Goal: Complete application form: Complete application form

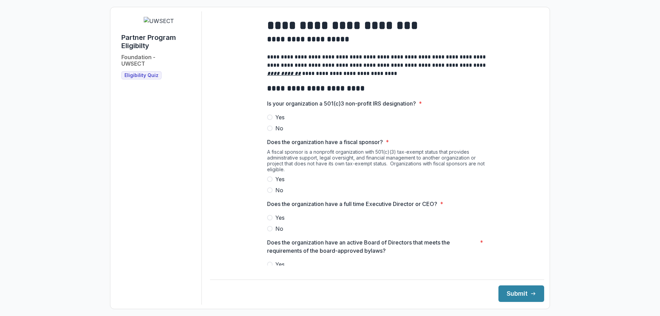
click at [268, 120] on span at bounding box center [270, 118] width 6 height 6
click at [267, 193] on span at bounding box center [270, 190] width 6 height 6
click at [268, 220] on span at bounding box center [270, 218] width 6 height 6
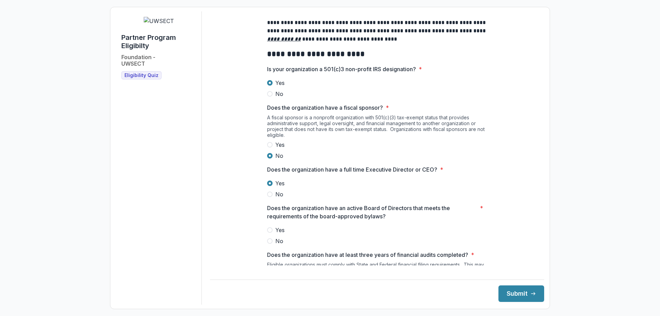
scroll to position [103, 0]
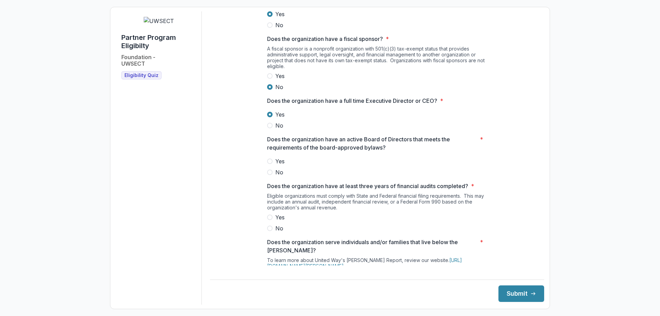
click at [269, 164] on span at bounding box center [270, 162] width 6 height 6
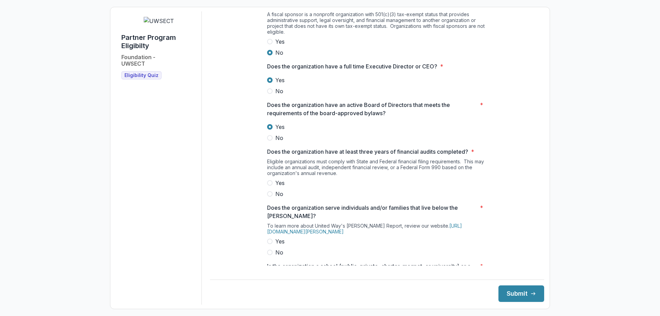
scroll to position [172, 0]
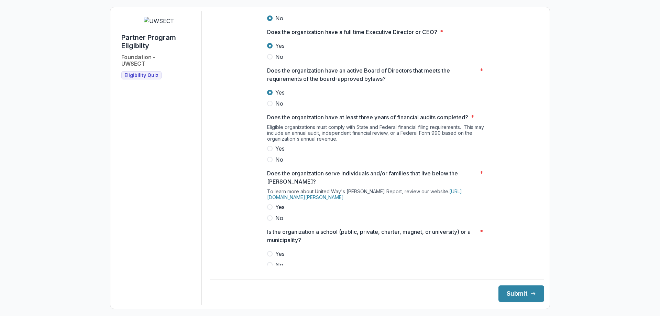
click at [269, 151] on span at bounding box center [270, 149] width 6 height 6
click at [270, 210] on span at bounding box center [270, 207] width 6 height 6
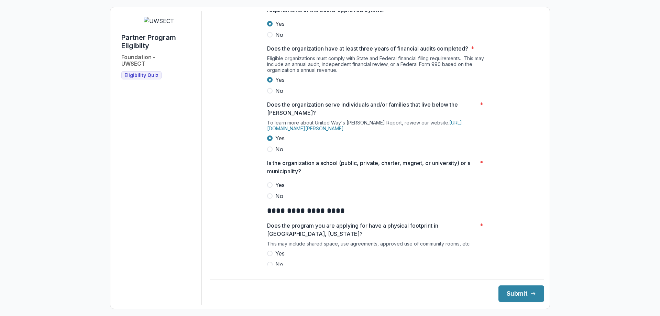
scroll to position [275, 0]
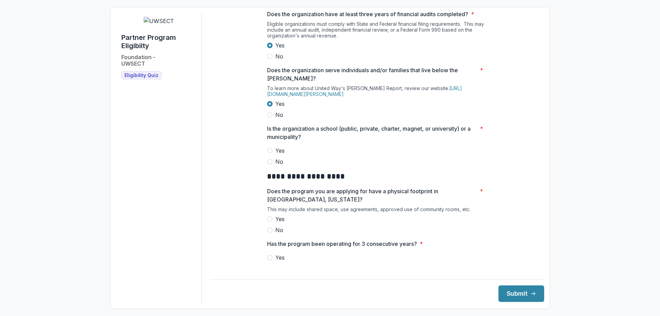
click at [268, 164] on span at bounding box center [270, 162] width 6 height 6
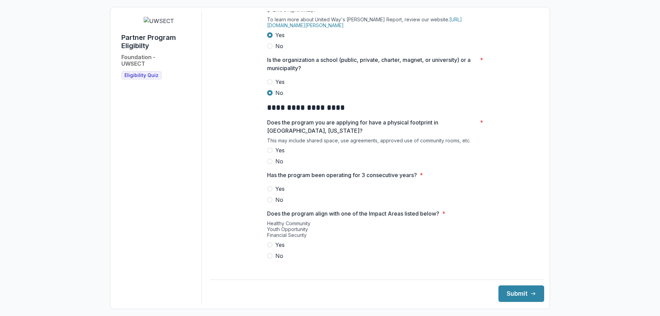
scroll to position [378, 0]
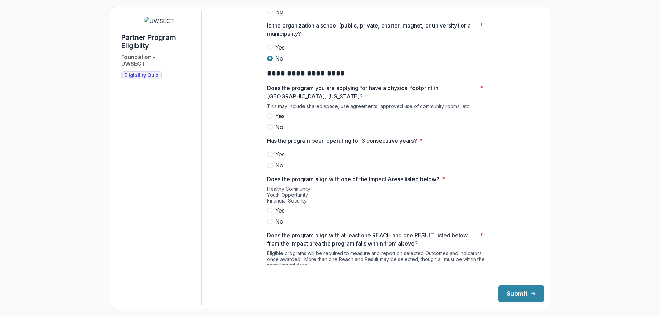
click at [269, 119] on span at bounding box center [270, 116] width 6 height 6
click at [268, 157] on span at bounding box center [270, 155] width 6 height 6
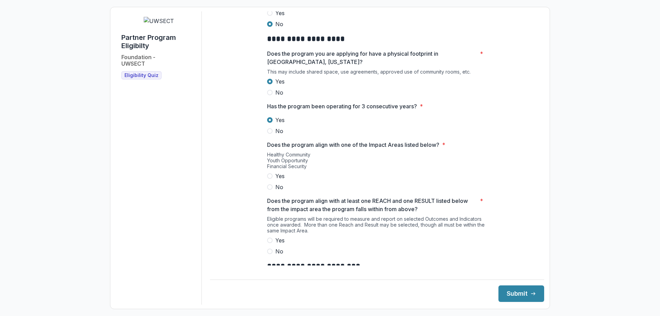
scroll to position [447, 0]
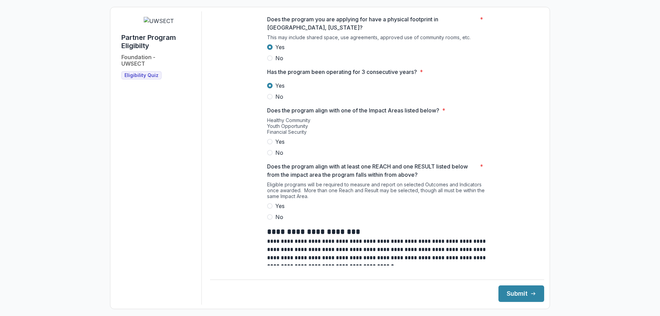
click at [268, 144] on span at bounding box center [270, 142] width 6 height 6
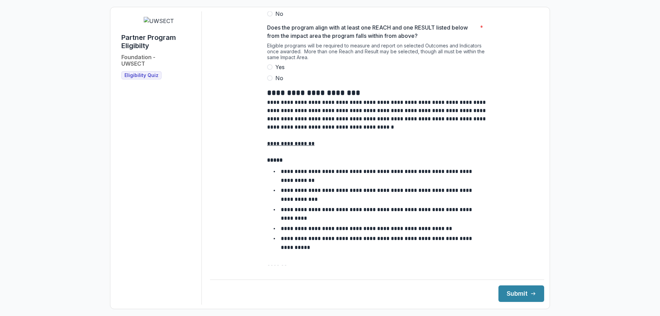
scroll to position [568, 0]
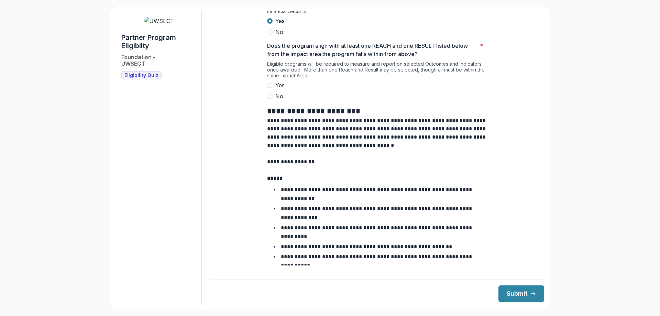
click at [268, 88] on span at bounding box center [270, 86] width 6 height 6
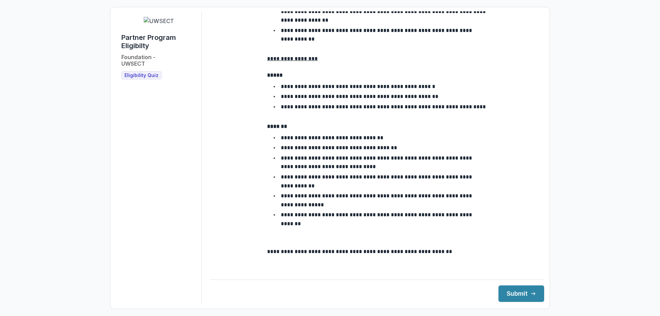
scroll to position [1265, 0]
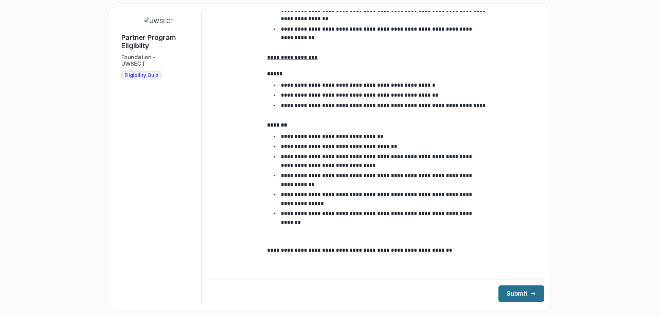
click at [516, 295] on button "Submit" at bounding box center [522, 293] width 46 height 17
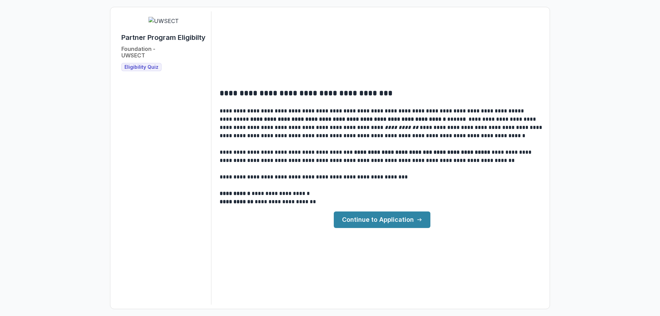
click at [388, 217] on link "Continue to Application" at bounding box center [382, 220] width 97 height 17
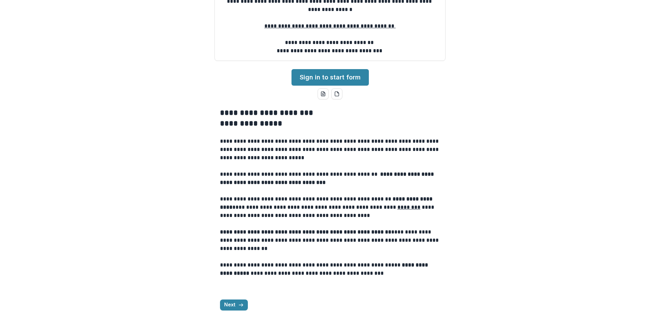
scroll to position [156, 0]
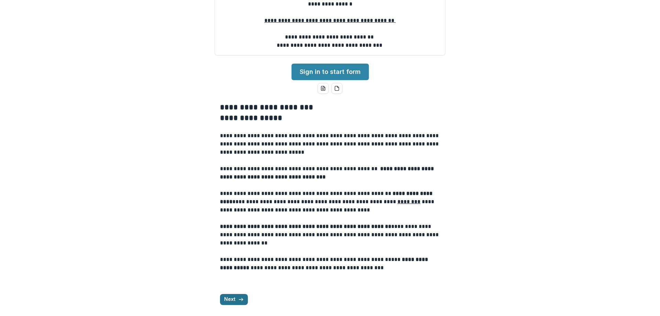
click at [228, 301] on button "Next" at bounding box center [234, 299] width 28 height 11
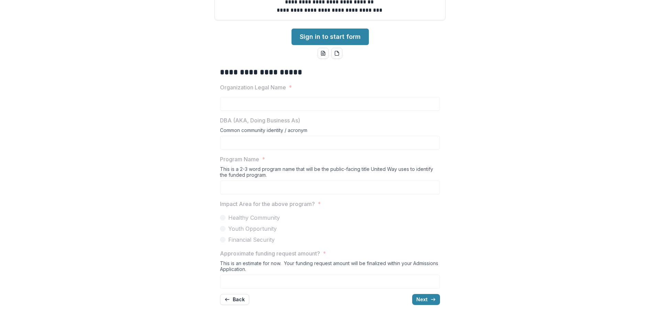
scroll to position [121, 0]
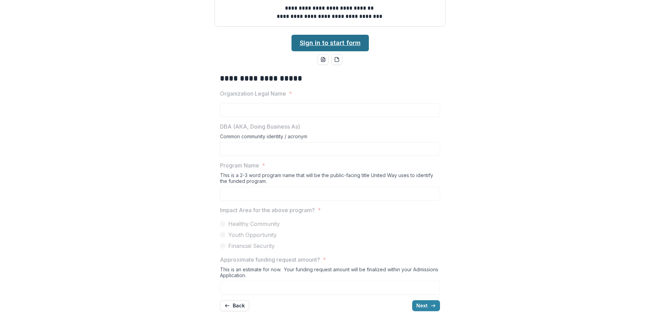
click at [349, 51] on link "Sign in to start form" at bounding box center [330, 43] width 77 height 17
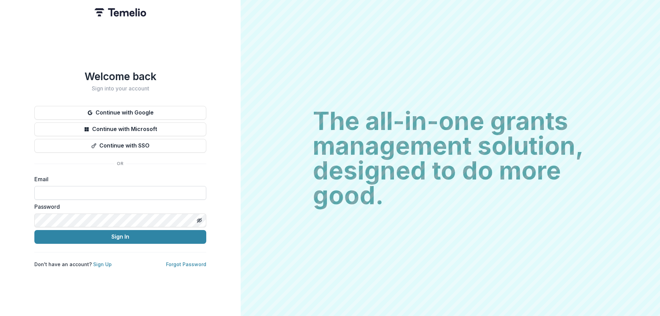
click at [98, 193] on input at bounding box center [120, 193] width 172 height 14
type input "**********"
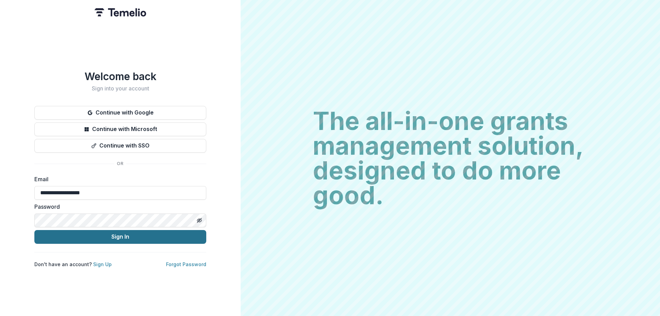
click at [138, 237] on button "Sign In" at bounding box center [120, 237] width 172 height 14
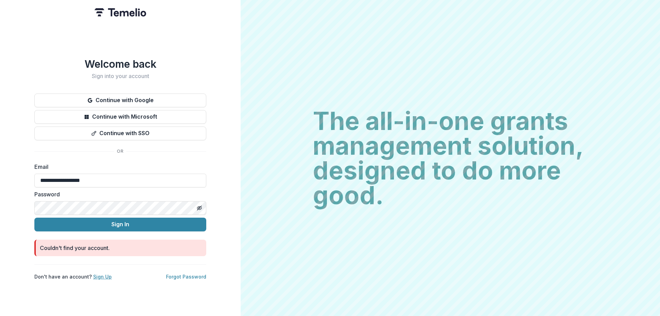
click at [101, 275] on link "Sign Up" at bounding box center [102, 277] width 19 height 6
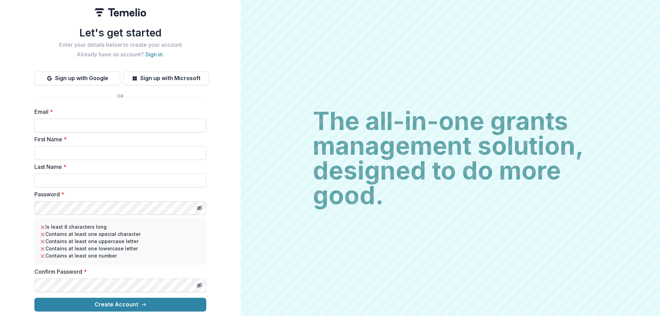
click at [78, 124] on input "Email *" at bounding box center [120, 126] width 172 height 14
type input "**********"
click at [84, 151] on input "First Name *" at bounding box center [120, 153] width 172 height 14
type input "******"
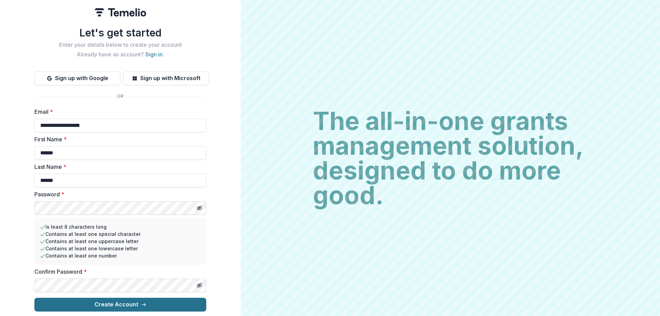
click at [149, 303] on button "Create Account" at bounding box center [120, 305] width 172 height 14
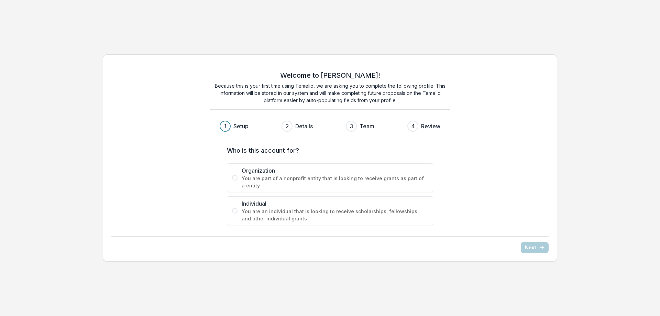
click at [236, 177] on span at bounding box center [235, 178] width 6 height 6
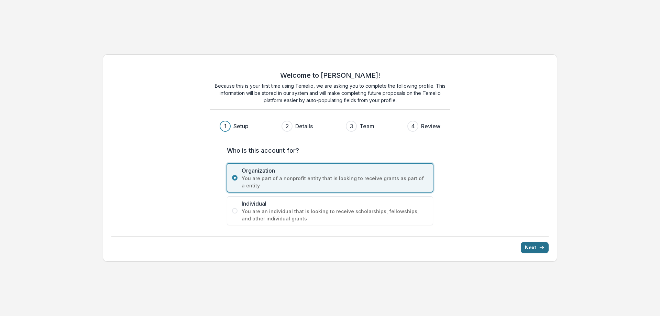
click at [529, 247] on button "Next" at bounding box center [535, 247] width 28 height 11
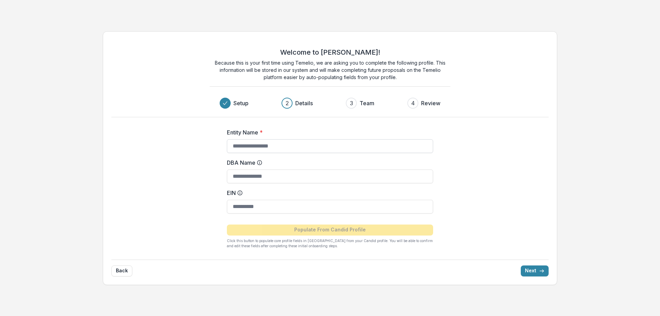
click at [289, 147] on input "Entity Name *" at bounding box center [330, 146] width 206 height 14
type input "**********"
click at [306, 205] on input "EIN" at bounding box center [330, 207] width 206 height 14
type input "**********"
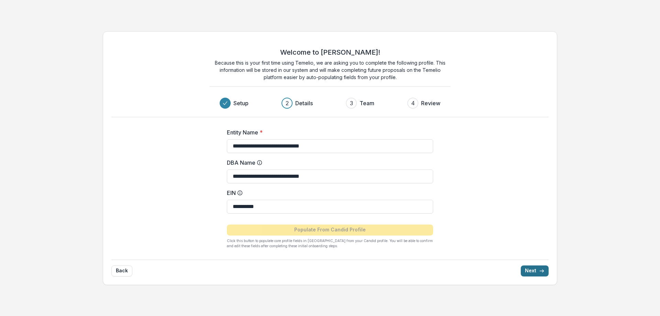
click at [535, 271] on button "Next" at bounding box center [535, 271] width 28 height 11
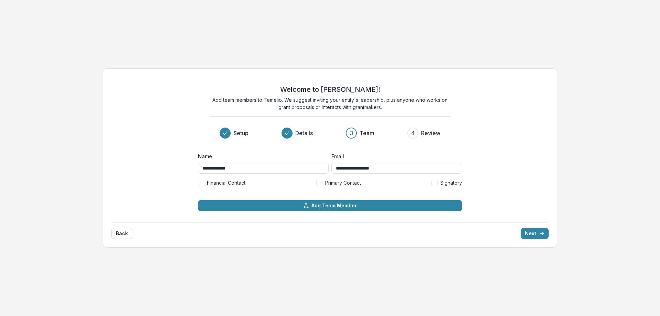
click at [320, 183] on span at bounding box center [319, 183] width 6 height 6
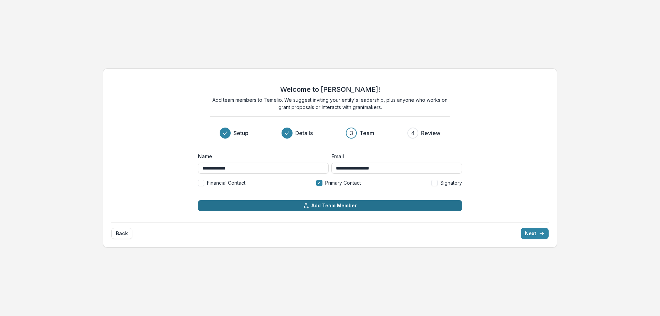
click at [350, 207] on button "Add Team Member" at bounding box center [330, 205] width 264 height 11
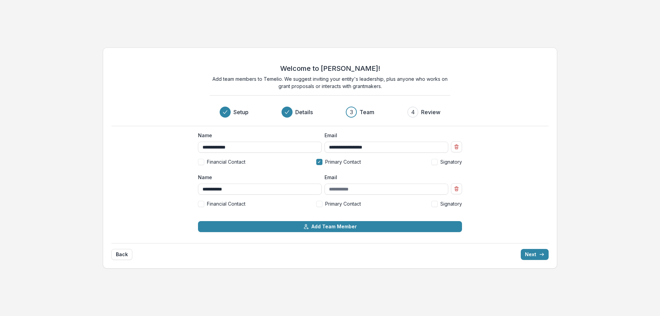
type input "**********"
click at [202, 204] on span at bounding box center [201, 204] width 6 height 6
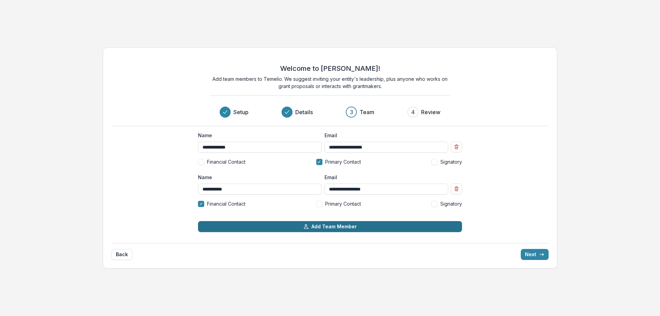
click at [321, 228] on button "Add Team Member" at bounding box center [330, 226] width 264 height 11
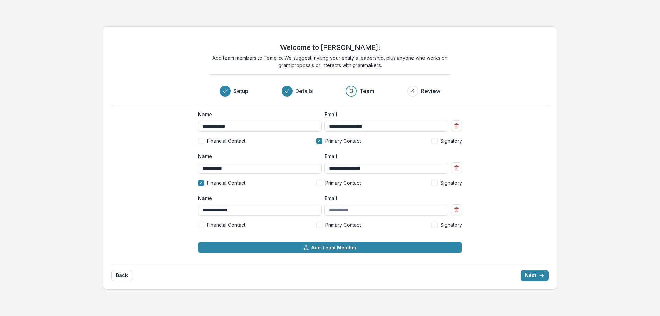
type input "**********"
click at [435, 226] on span at bounding box center [435, 225] width 6 height 6
click at [531, 277] on button "Next" at bounding box center [535, 275] width 28 height 11
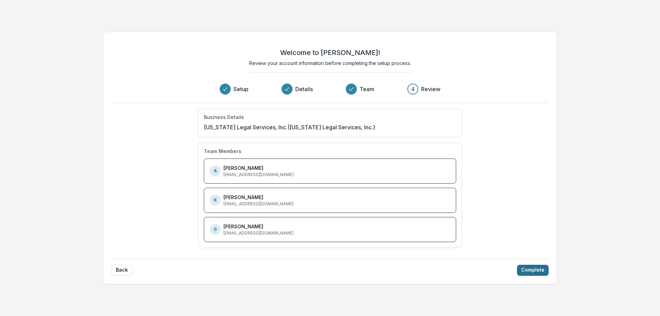
click at [530, 270] on button "Complete" at bounding box center [533, 270] width 32 height 11
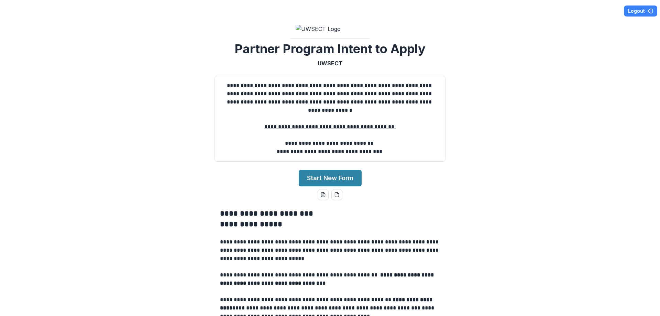
scroll to position [34, 0]
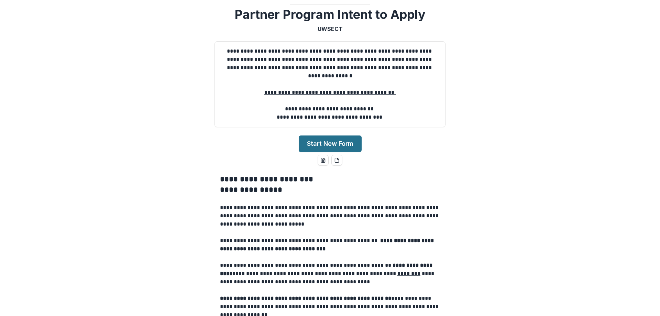
click at [329, 152] on button "Start New Form" at bounding box center [330, 144] width 63 height 17
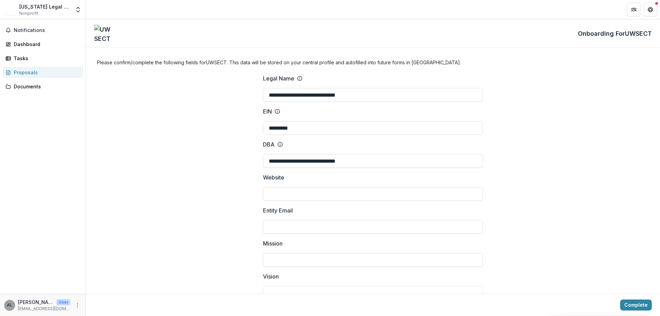
scroll to position [34, 0]
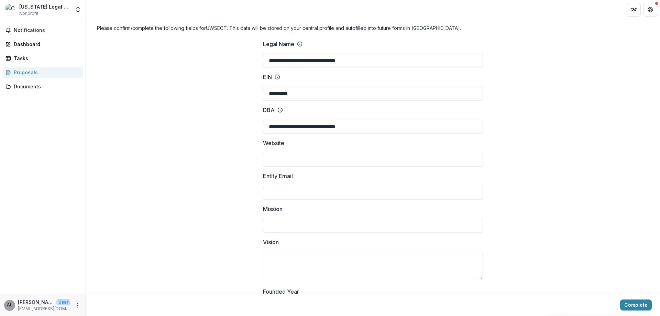
click at [318, 161] on input "Website" at bounding box center [373, 160] width 220 height 14
type input "**********"
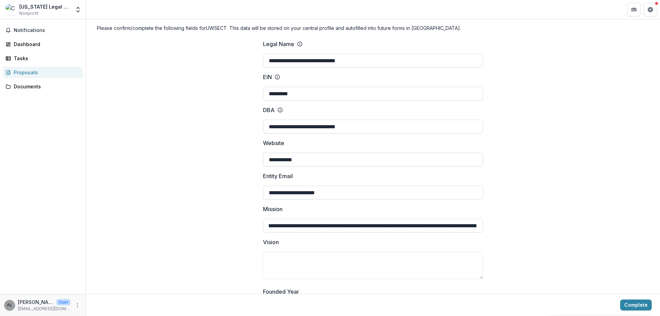
scroll to position [0, 282]
type input "**********"
click at [621, 300] on button "Complete" at bounding box center [637, 305] width 32 height 11
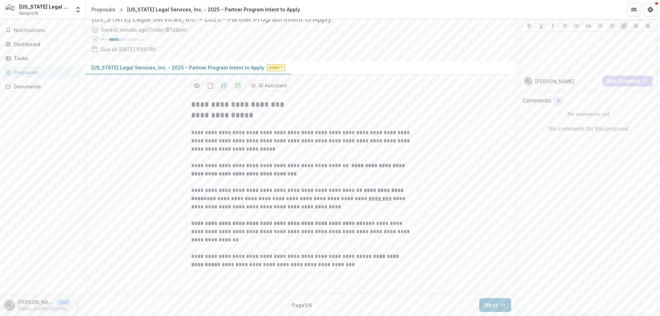
scroll to position [34, 0]
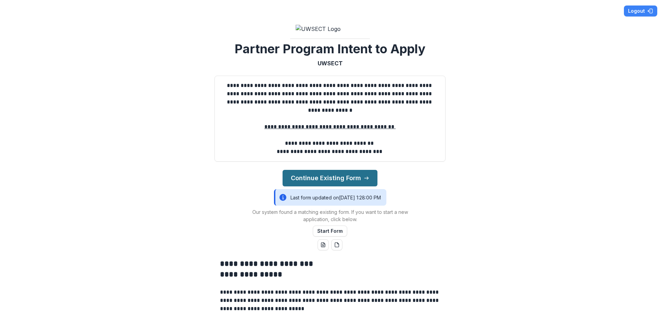
click at [305, 186] on button "Continue Existing Form" at bounding box center [330, 178] width 95 height 17
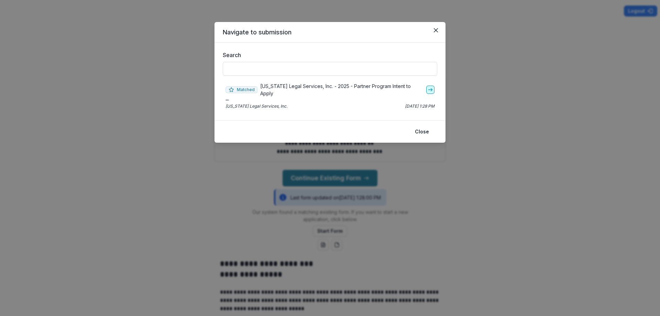
click at [429, 90] on line "go-to" at bounding box center [431, 90] width 4 height 0
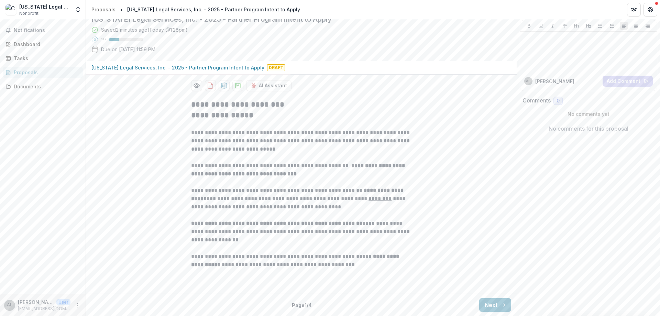
scroll to position [107, 0]
click at [485, 303] on button "Next" at bounding box center [495, 305] width 32 height 14
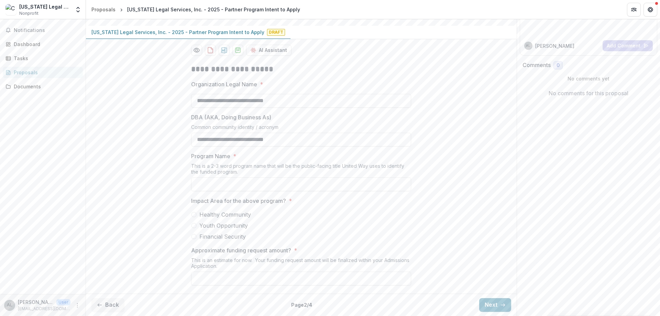
scroll to position [166, 0]
click at [281, 177] on input "Program Name *" at bounding box center [301, 184] width 220 height 14
click at [289, 177] on input "**********" at bounding box center [301, 184] width 220 height 14
type input "**********"
click at [195, 234] on span at bounding box center [194, 237] width 6 height 6
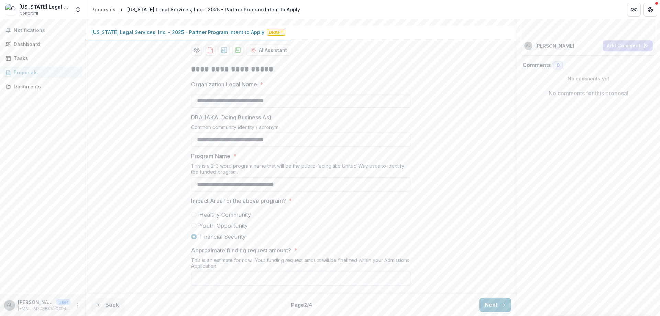
click at [360, 280] on input "Approximate funding request amount? *" at bounding box center [301, 279] width 220 height 14
click at [210, 277] on input "**" at bounding box center [301, 279] width 220 height 14
type input "*******"
click at [490, 305] on button "Next" at bounding box center [495, 305] width 32 height 14
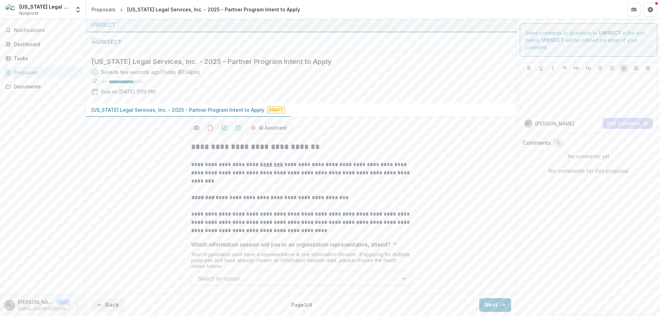
scroll to position [79, 0]
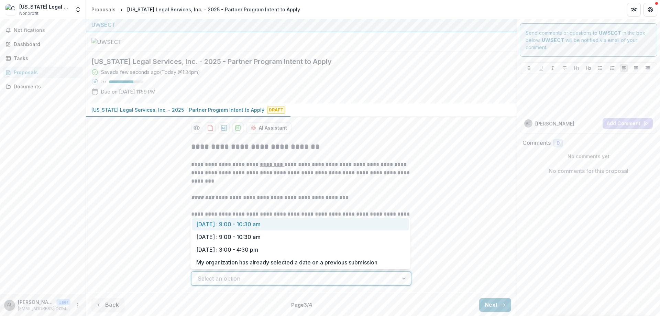
click at [401, 277] on div at bounding box center [405, 278] width 12 height 13
click at [339, 224] on div "September 17 : 9:00 - 10:30 am" at bounding box center [300, 224] width 217 height 13
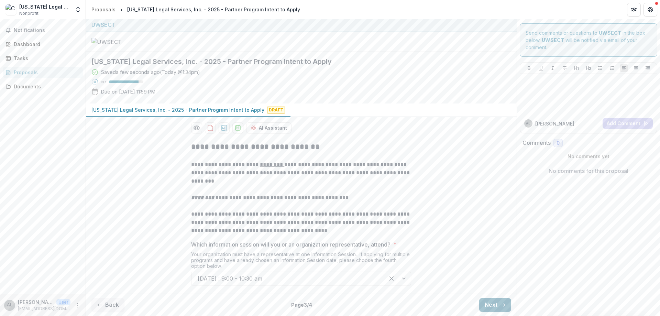
click at [485, 305] on button "Next" at bounding box center [495, 305] width 32 height 14
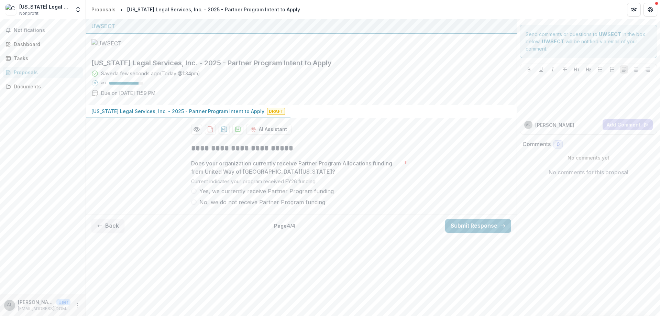
click at [194, 194] on span at bounding box center [194, 191] width 6 height 6
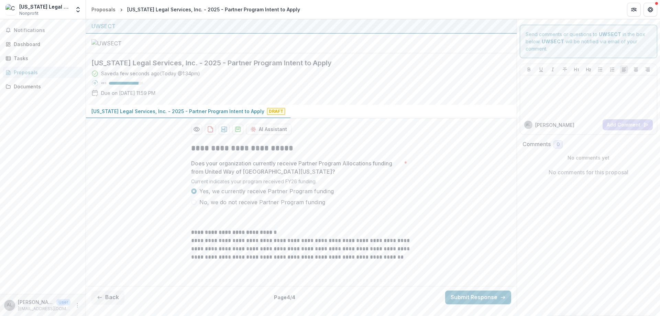
scroll to position [61, 0]
click at [460, 304] on button "Submit Response" at bounding box center [478, 298] width 66 height 14
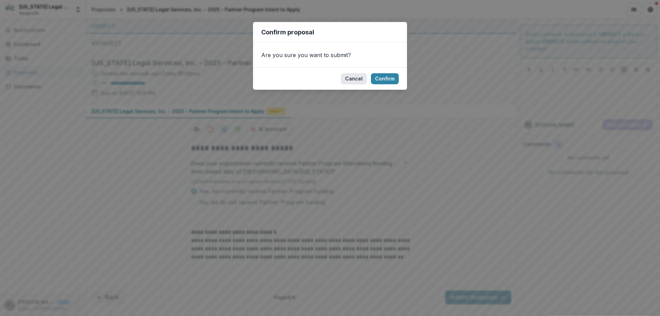
click at [354, 79] on button "Cancel" at bounding box center [354, 78] width 26 height 11
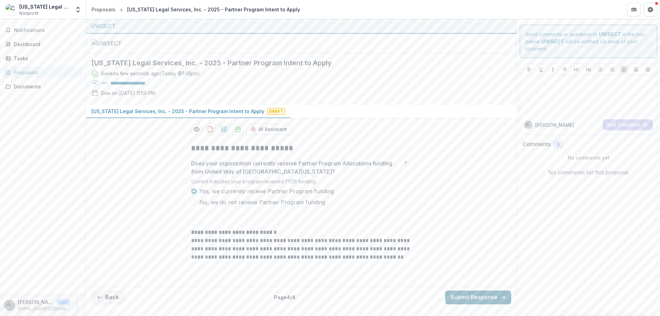
click at [488, 304] on button "Submit Response" at bounding box center [478, 298] width 66 height 14
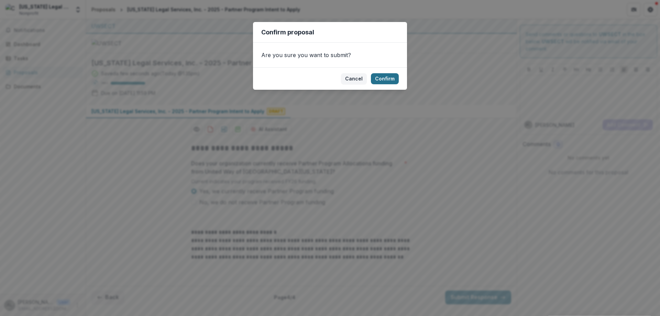
click at [386, 79] on button "Confirm" at bounding box center [385, 78] width 28 height 11
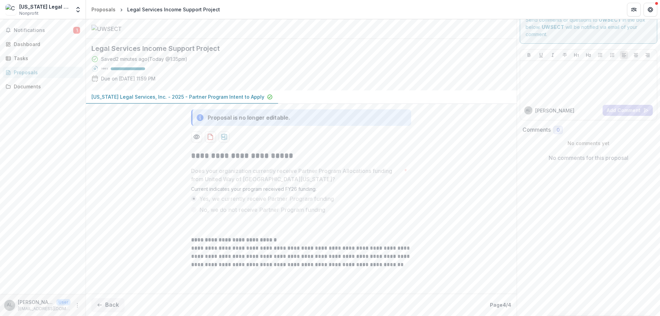
scroll to position [0, 0]
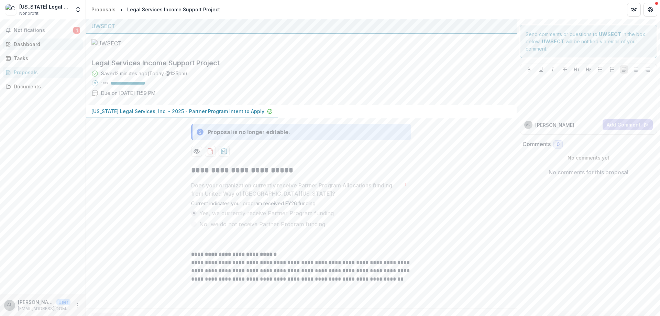
click at [28, 45] on div "Dashboard" at bounding box center [46, 44] width 64 height 7
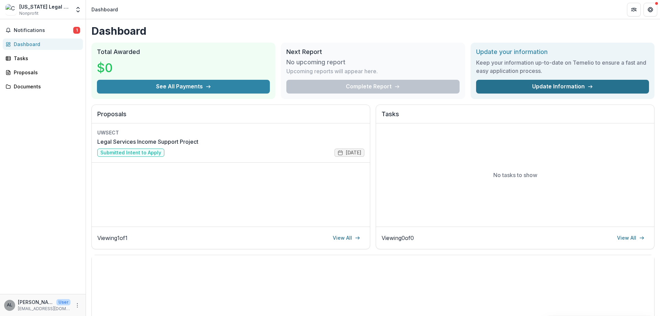
click at [566, 88] on link "Update Information" at bounding box center [562, 87] width 173 height 14
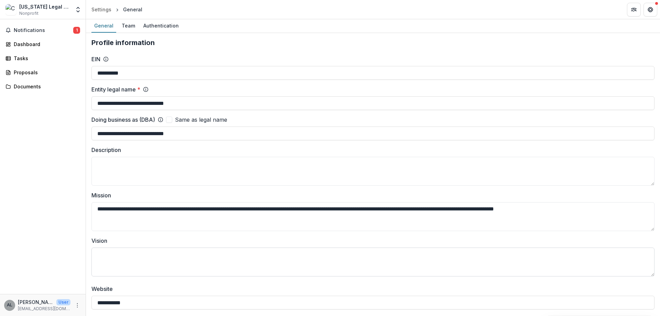
click at [133, 253] on textarea "Vision" at bounding box center [372, 262] width 563 height 29
type textarea "*"
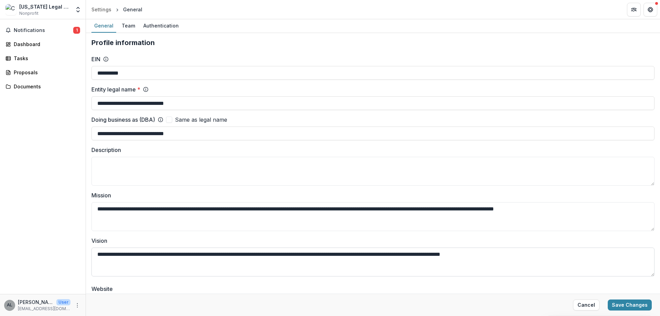
click at [215, 255] on textarea "**********" at bounding box center [372, 262] width 563 height 29
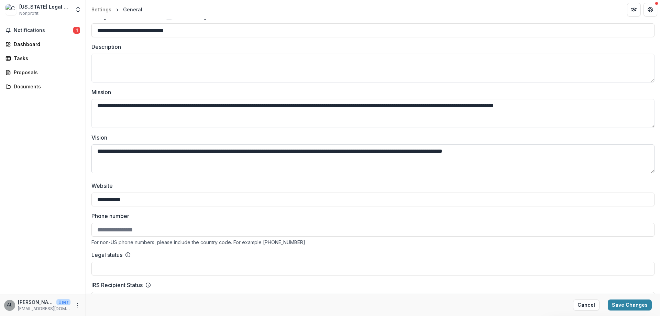
scroll to position [138, 0]
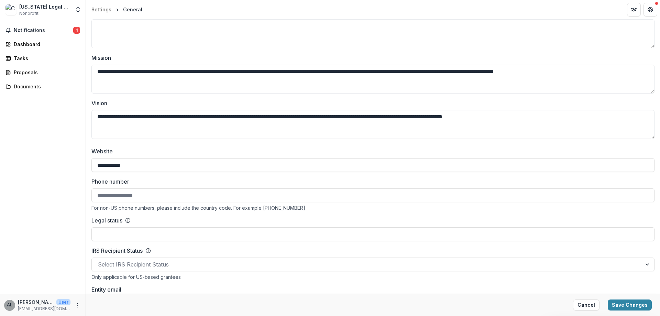
type textarea "**********"
click at [168, 191] on input "Phone number" at bounding box center [372, 195] width 563 height 14
type input "**********"
click at [162, 241] on input "Legal status" at bounding box center [372, 234] width 563 height 14
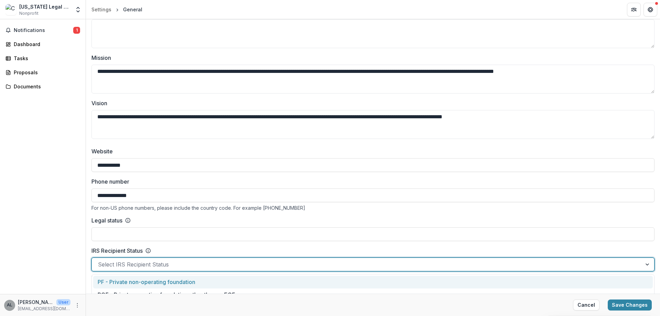
click at [159, 269] on div at bounding box center [367, 265] width 538 height 10
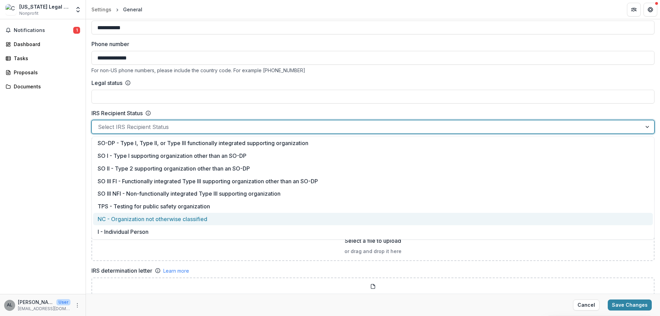
scroll to position [0, 0]
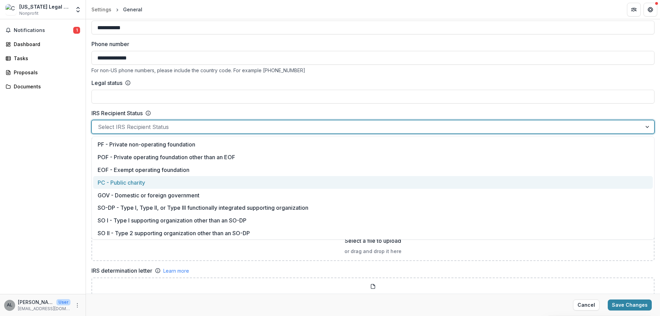
click at [148, 184] on div "PC - Public charity" at bounding box center [373, 182] width 560 height 13
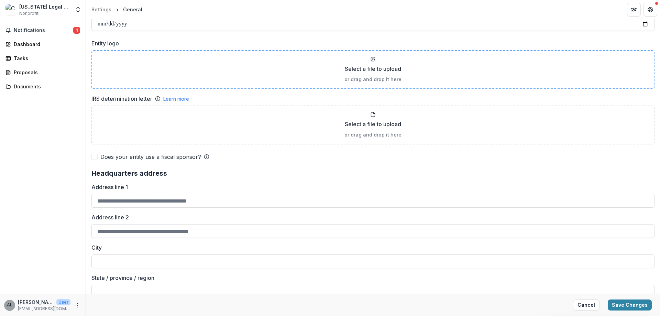
scroll to position [482, 0]
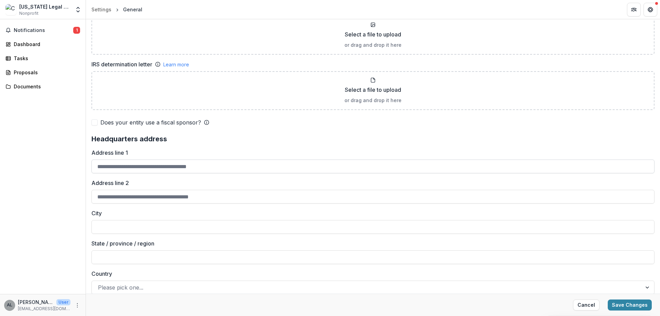
click at [227, 173] on input "Address line 1" at bounding box center [372, 167] width 563 height 14
type input "**********"
type input "**"
type input "*****"
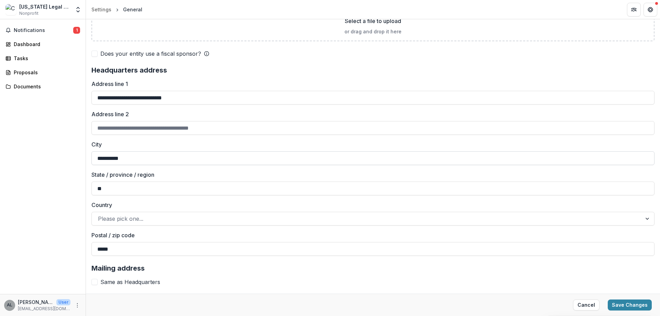
scroll to position [585, 0]
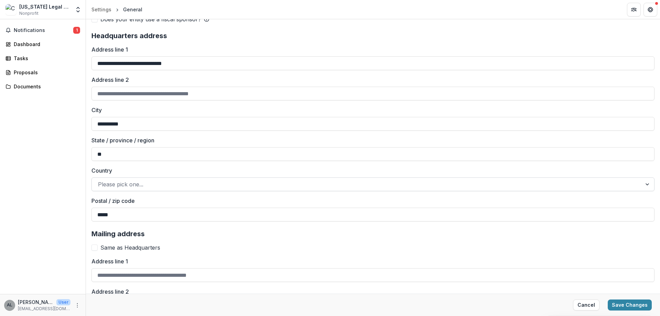
click at [260, 189] on div at bounding box center [367, 185] width 538 height 10
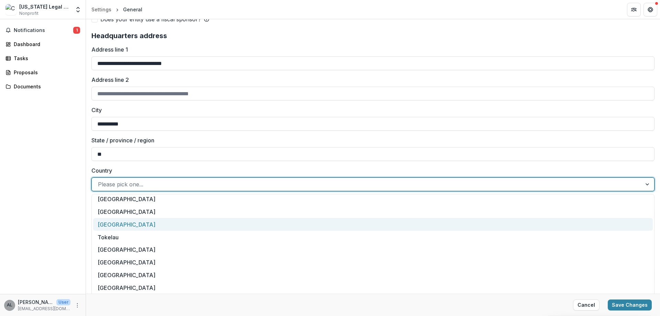
scroll to position [2924, 0]
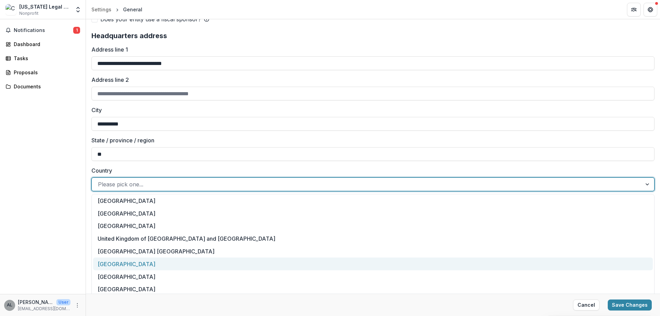
click at [158, 270] on div "[GEOGRAPHIC_DATA]" at bounding box center [373, 264] width 560 height 13
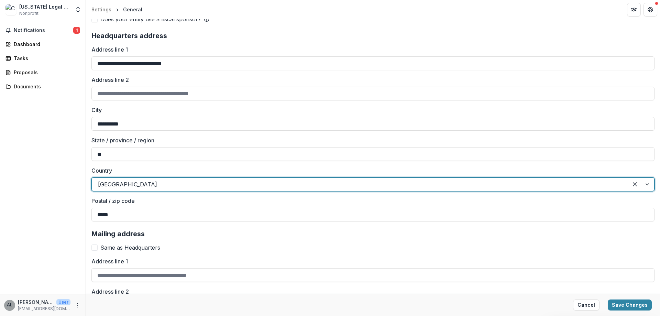
scroll to position [619, 0]
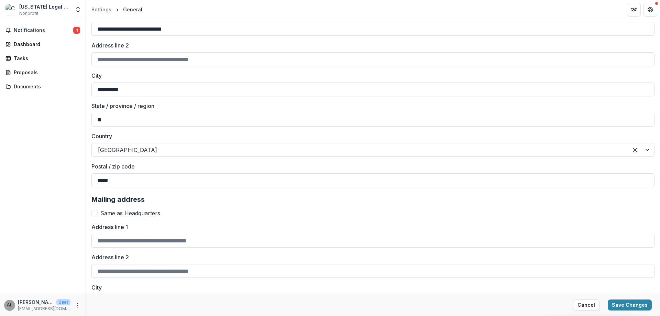
click at [96, 216] on span at bounding box center [94, 213] width 6 height 6
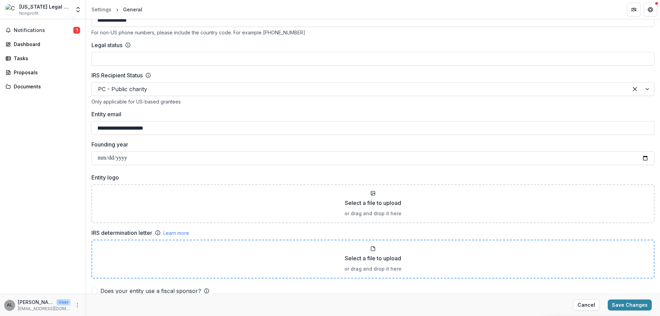
scroll to position [279, 0]
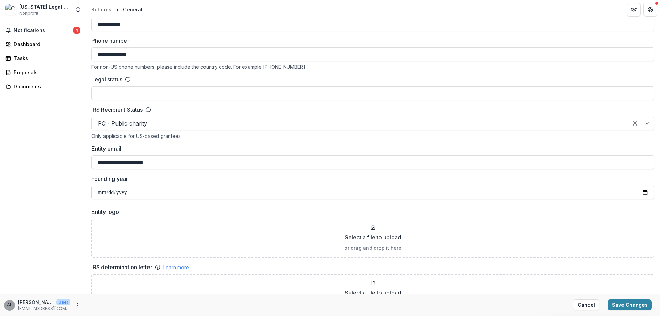
click at [184, 200] on input "Founding year" at bounding box center [372, 193] width 563 height 14
type input "**********"
click at [179, 238] on div "Select a file to upload or drag and drop it here" at bounding box center [373, 238] width 551 height 26
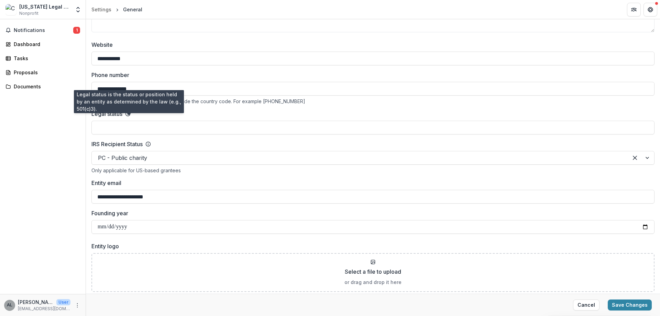
click at [131, 117] on icon at bounding box center [128, 114] width 6 height 6
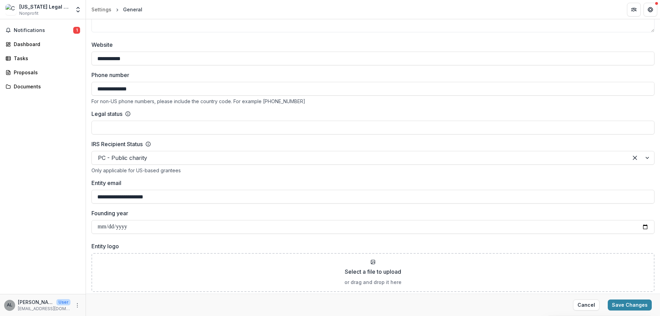
click at [131, 117] on icon at bounding box center [128, 114] width 6 height 6
click at [128, 115] on line at bounding box center [128, 114] width 0 height 1
click at [129, 117] on icon at bounding box center [128, 114] width 6 height 6
click at [135, 134] on input "Legal status" at bounding box center [372, 128] width 563 height 14
type input "*********"
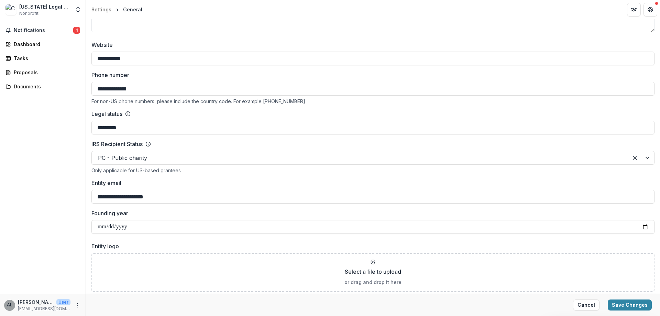
click at [165, 95] on input "**********" at bounding box center [372, 89] width 563 height 14
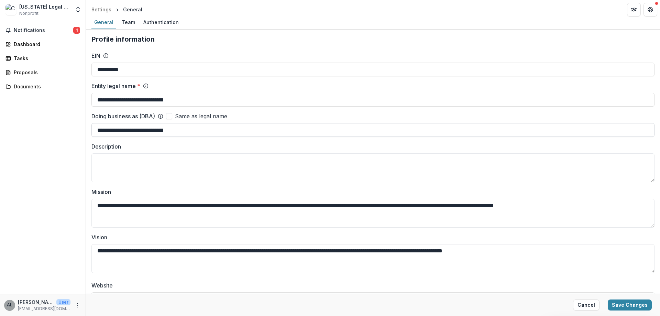
scroll to position [0, 0]
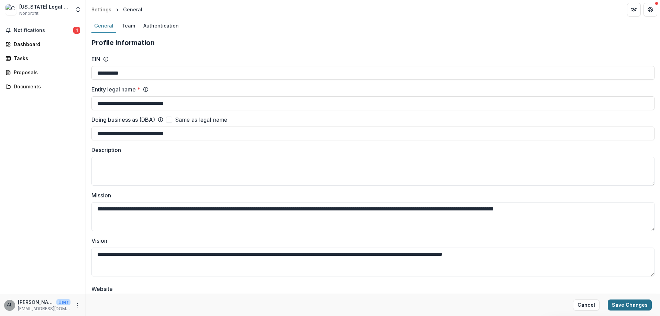
click at [641, 306] on button "Save Changes" at bounding box center [630, 305] width 44 height 11
click at [129, 26] on div "Team" at bounding box center [128, 26] width 19 height 10
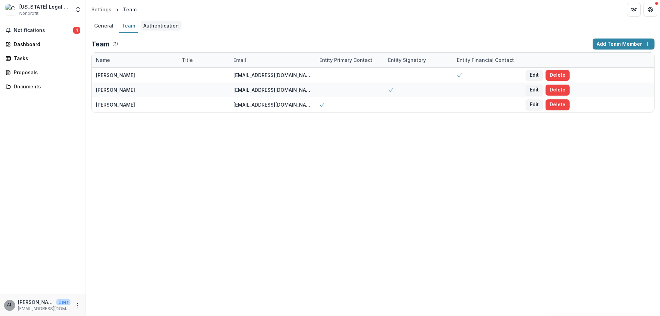
click at [152, 28] on div "Authentication" at bounding box center [161, 26] width 41 height 10
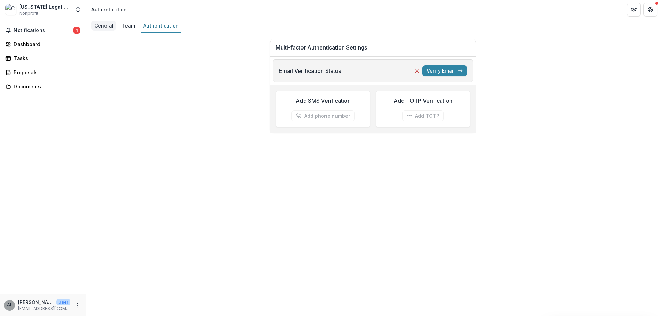
click at [107, 26] on div "General" at bounding box center [103, 26] width 25 height 10
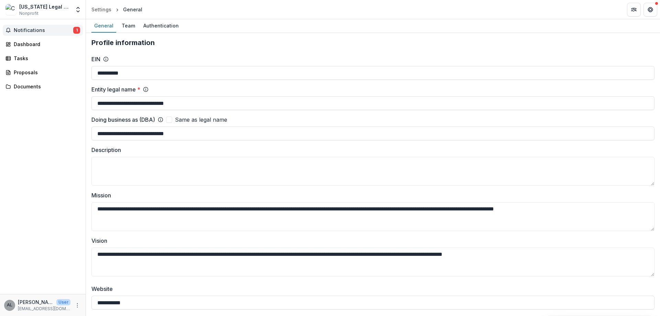
click at [39, 31] on span "Notifications" at bounding box center [44, 31] width 60 height 6
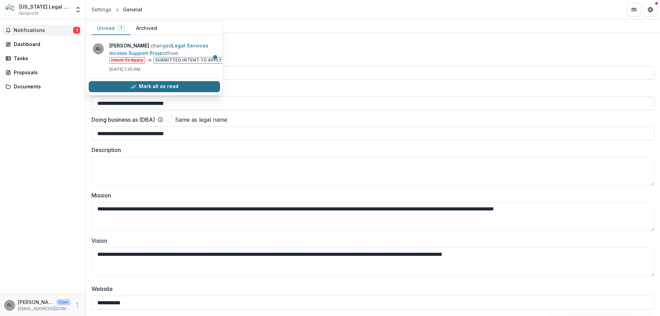
click at [141, 85] on button "Mark all as read" at bounding box center [154, 86] width 131 height 11
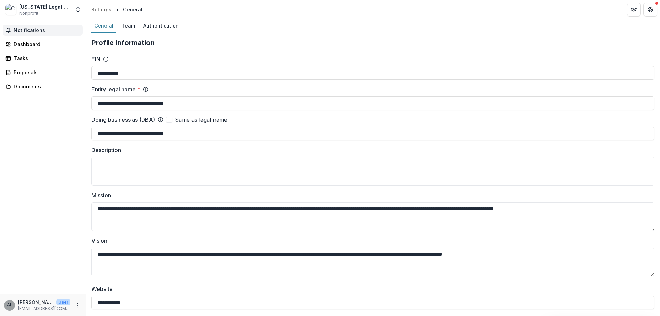
click at [63, 114] on div "Notifications Unread 0 Archived You don't have any unread notifications We'll n…" at bounding box center [43, 156] width 86 height 275
click at [651, 13] on button "Get Help" at bounding box center [651, 10] width 14 height 14
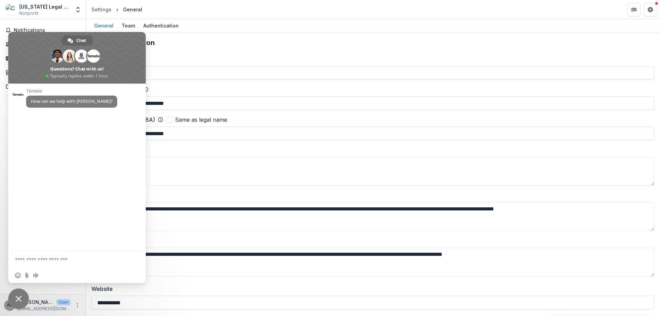
click at [216, 7] on header "Settings General" at bounding box center [373, 9] width 574 height 19
